Goal: Task Accomplishment & Management: Manage account settings

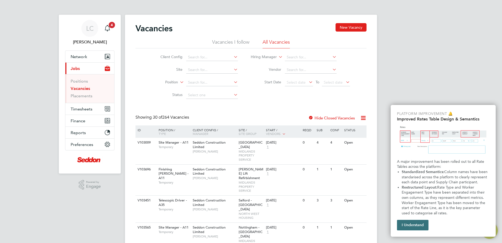
click at [417, 225] on button "I Understand" at bounding box center [413, 225] width 32 height 11
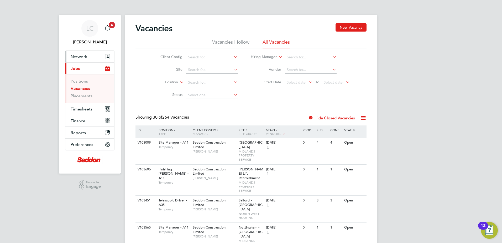
click at [83, 58] on span "Network" at bounding box center [79, 56] width 17 height 5
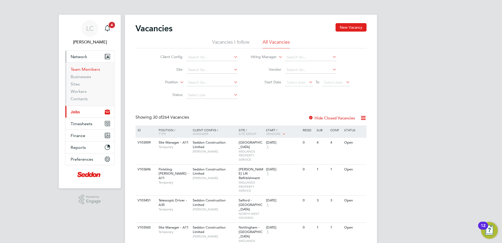
click at [93, 70] on link "Team Members" at bounding box center [85, 69] width 29 height 5
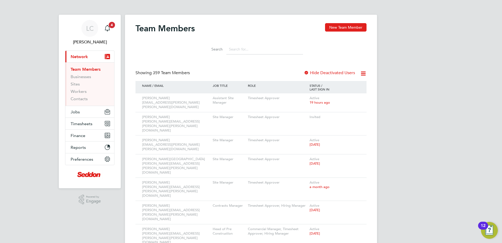
click at [245, 50] on input at bounding box center [264, 49] width 77 height 10
type input "[PERSON_NAME]"
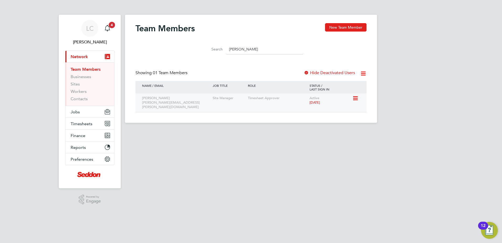
click at [358, 97] on icon at bounding box center [354, 98] width 5 height 6
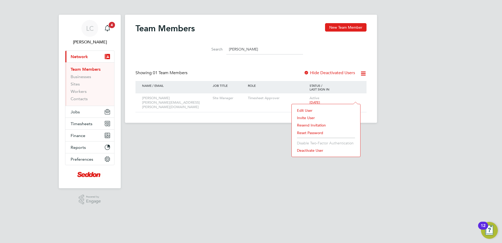
click at [318, 149] on li "Deactivate User" at bounding box center [325, 150] width 63 height 7
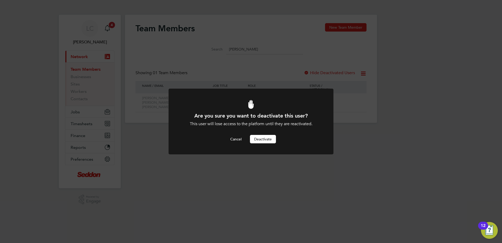
click at [260, 137] on button "Deactivate" at bounding box center [263, 139] width 26 height 8
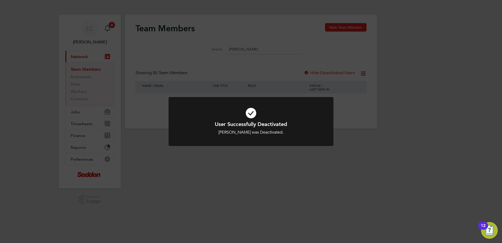
click at [324, 154] on div "User Successfully Deactivated [PERSON_NAME] was Deactivated. Cancel Okay" at bounding box center [251, 121] width 502 height 243
